Goal: Task Accomplishment & Management: Use online tool/utility

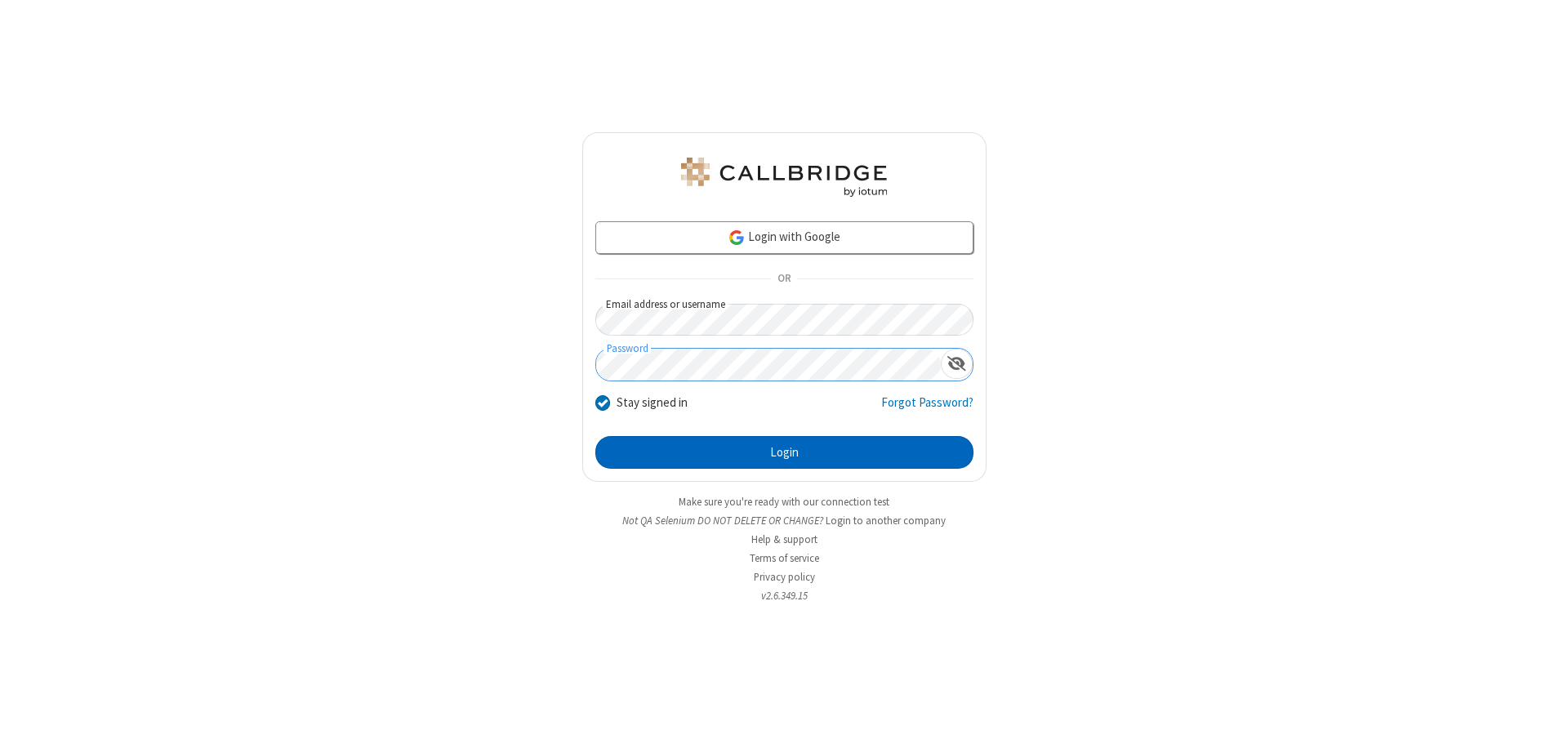
click at [784, 452] on button "Login" at bounding box center [784, 452] width 378 height 33
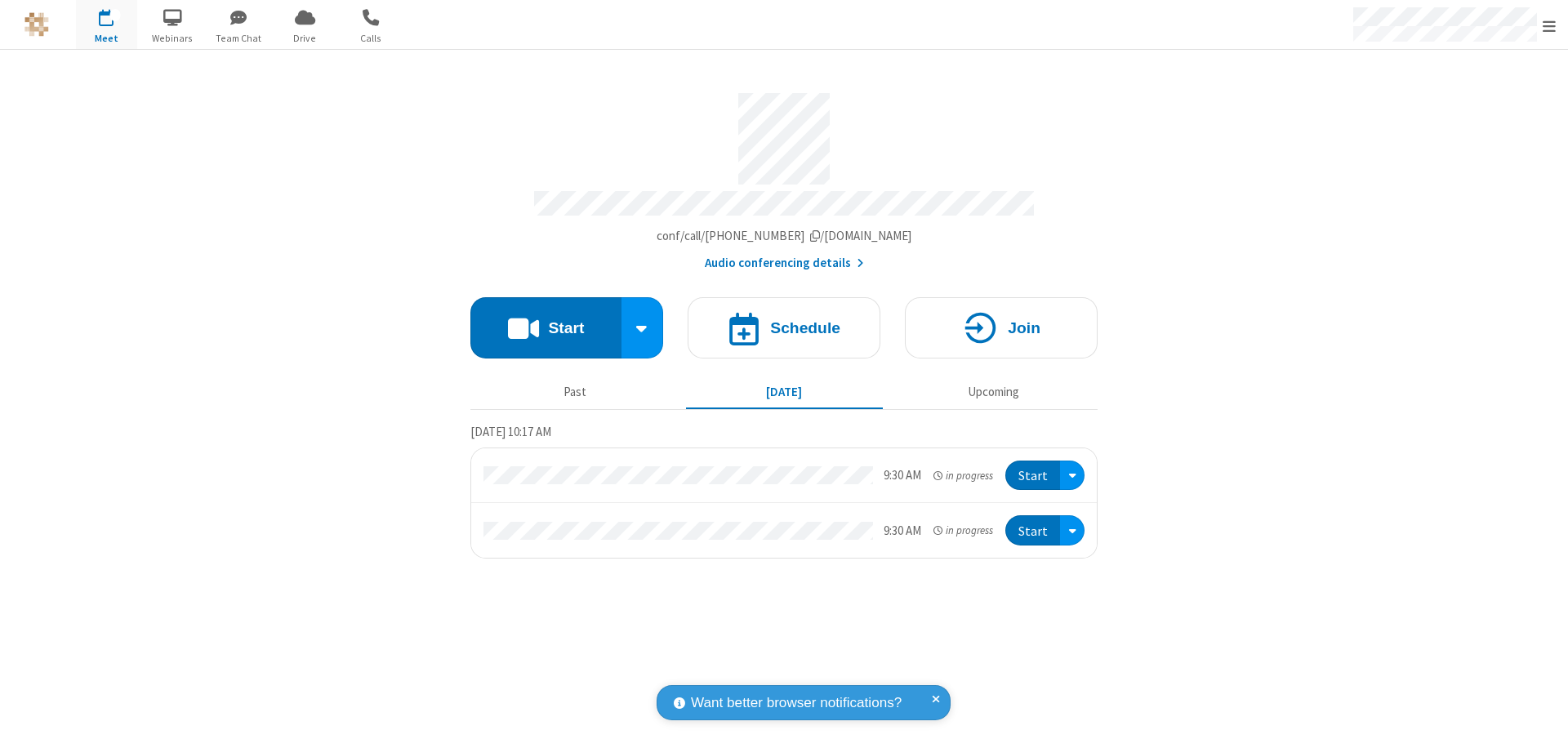
click at [545, 320] on button "Start" at bounding box center [546, 328] width 151 height 61
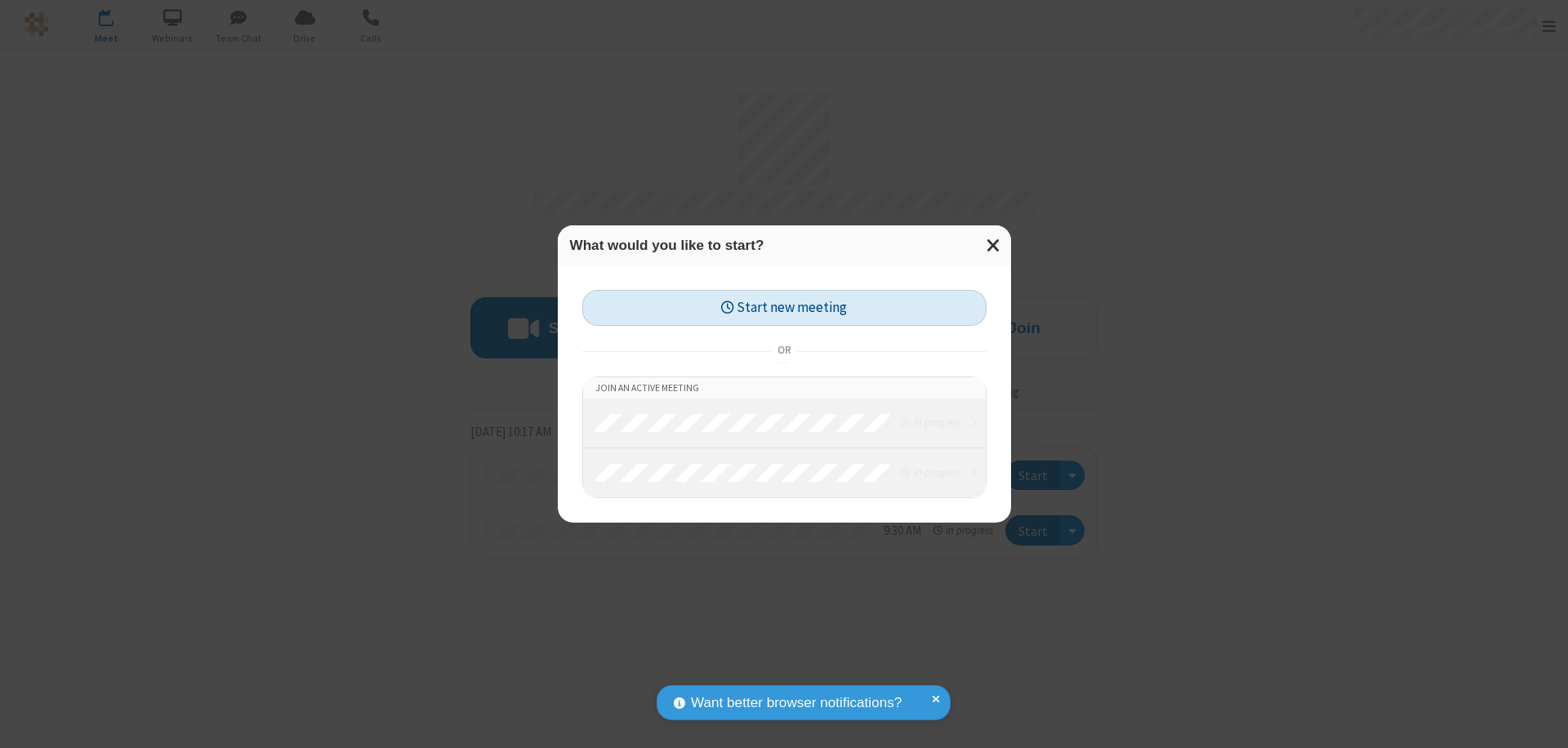
click at [784, 307] on button "Start new meeting" at bounding box center [784, 307] width 404 height 36
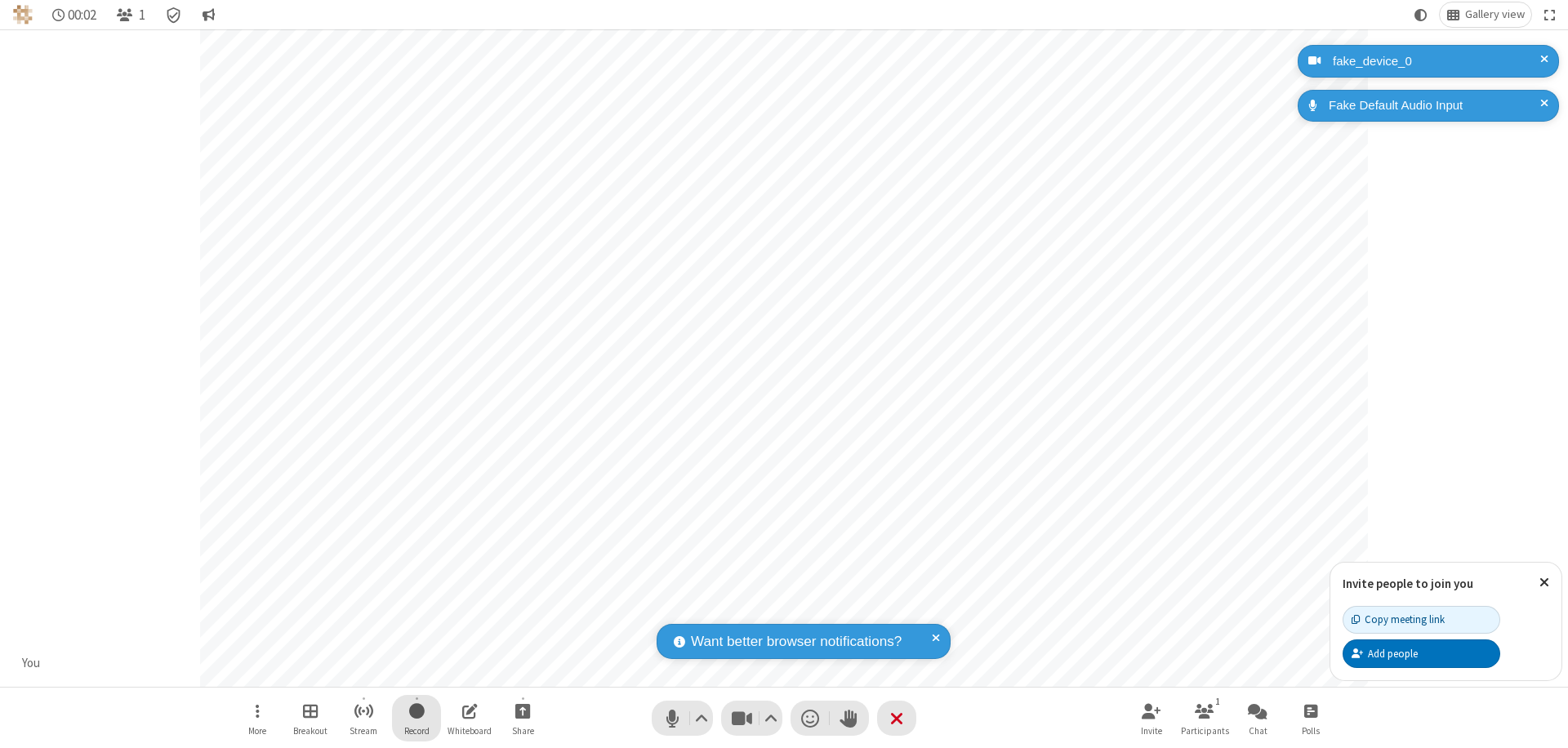
click at [416, 717] on span "Start recording" at bounding box center [416, 711] width 16 height 20
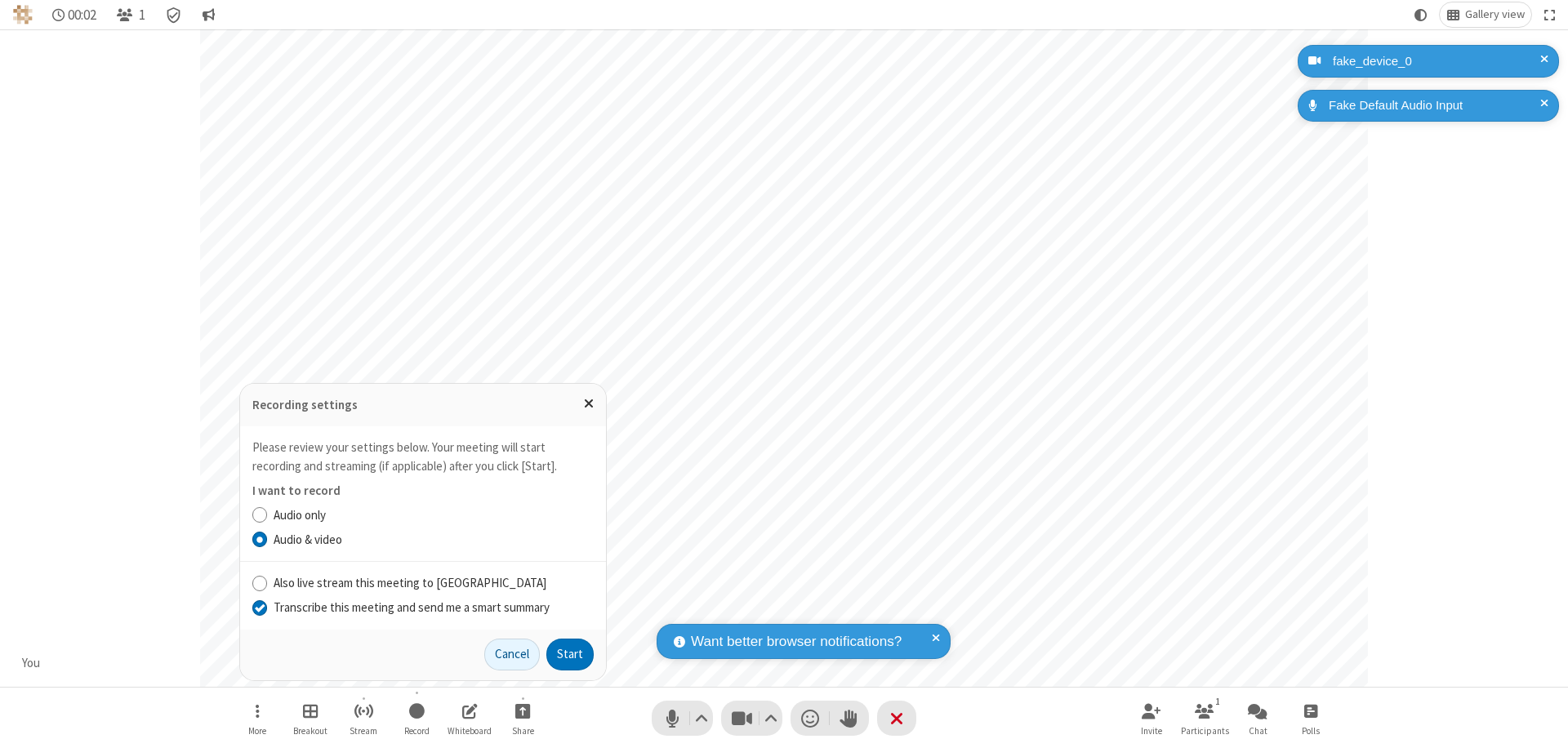
click at [259, 606] on input "Transcribe this meeting and send me a smart summary" at bounding box center [260, 606] width 16 height 17
click at [570, 654] on button "Start" at bounding box center [569, 654] width 48 height 33
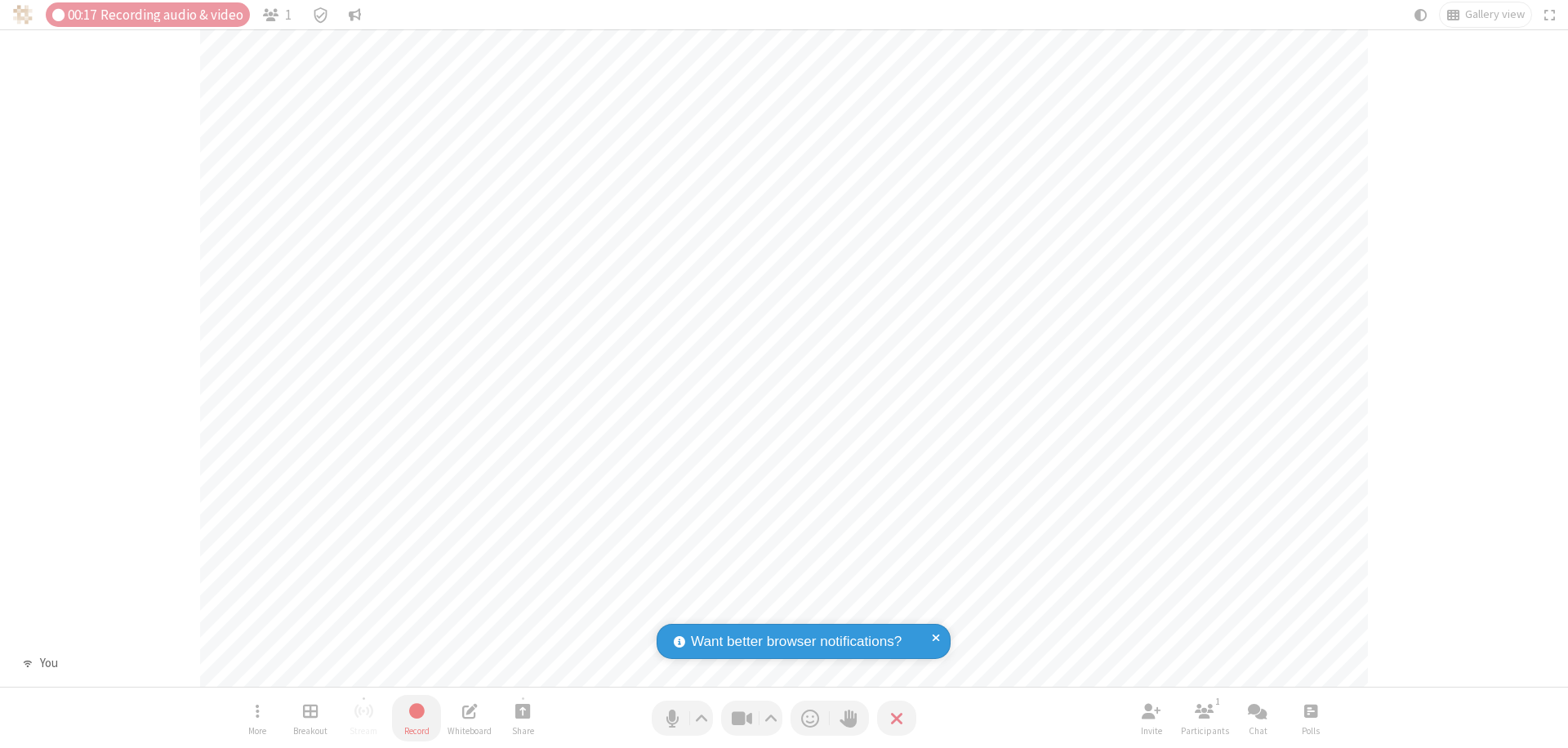
click at [416, 717] on span "Stop recording" at bounding box center [416, 711] width 19 height 20
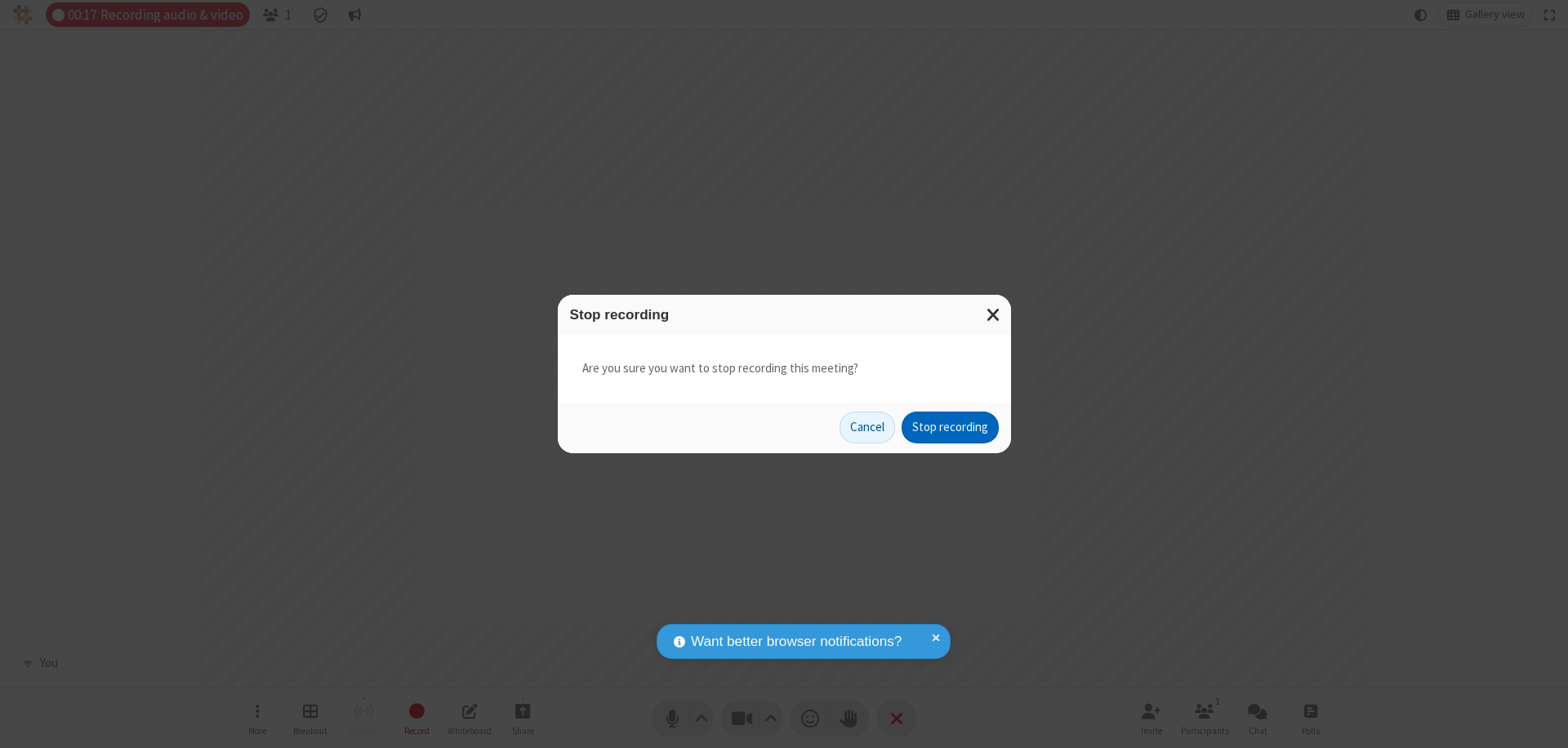
click at [949, 427] on button "Stop recording" at bounding box center [949, 428] width 97 height 33
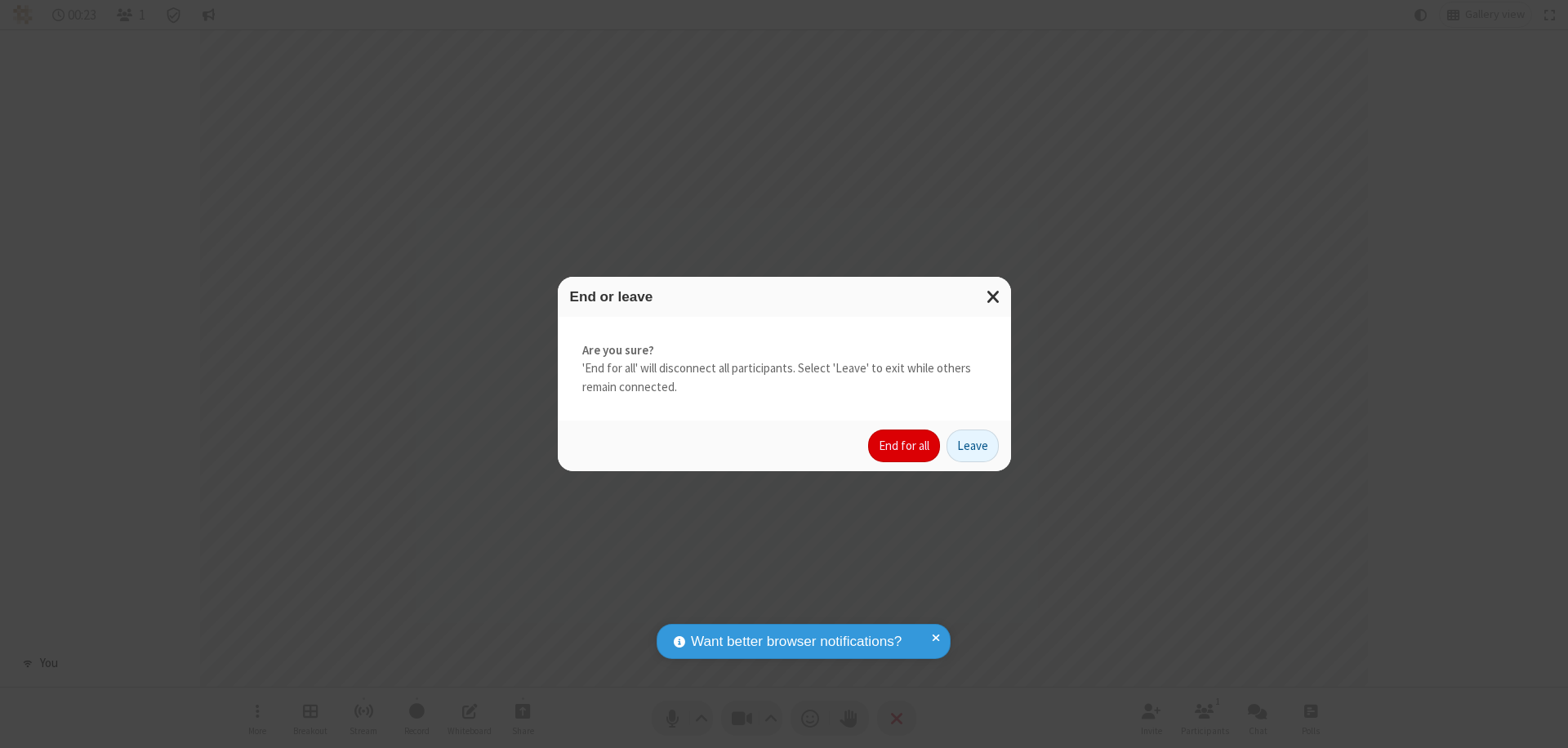
click at [905, 445] on button "End for all" at bounding box center [904, 445] width 72 height 33
